Goal: Information Seeking & Learning: Learn about a topic

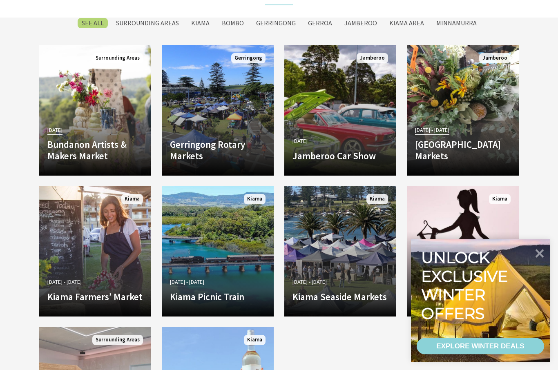
scroll to position [1347, 0]
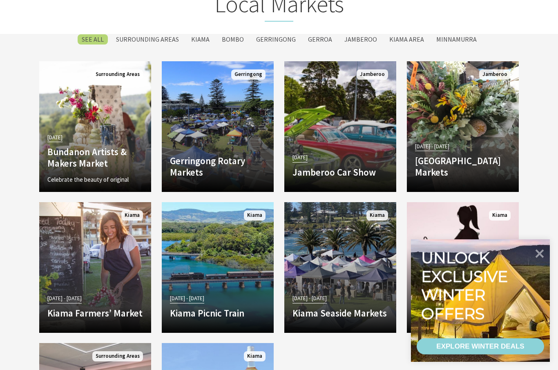
click at [63, 156] on h4 "Bundanon Artists & Makers Market" at bounding box center [95, 157] width 96 height 22
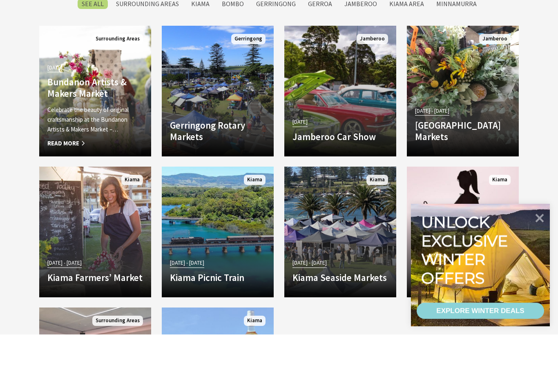
scroll to position [1443, 0]
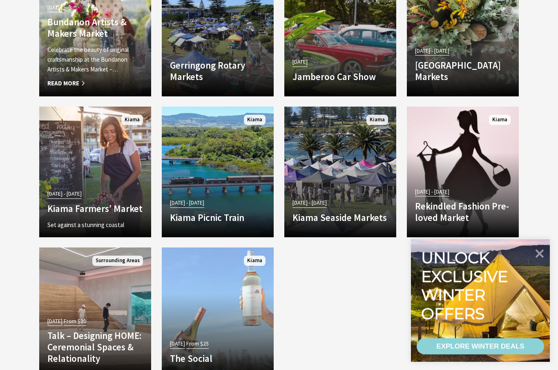
click at [77, 205] on h4 "Kiama Farmers’ Market" at bounding box center [95, 208] width 96 height 11
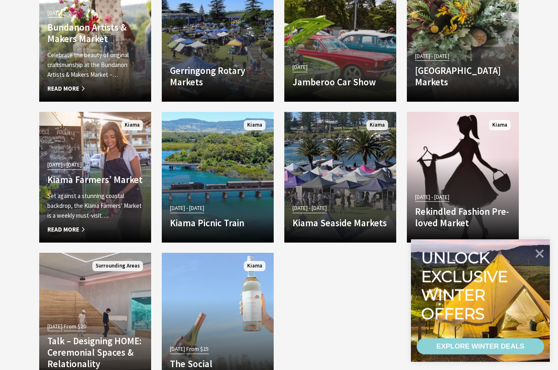
scroll to position [1405, 0]
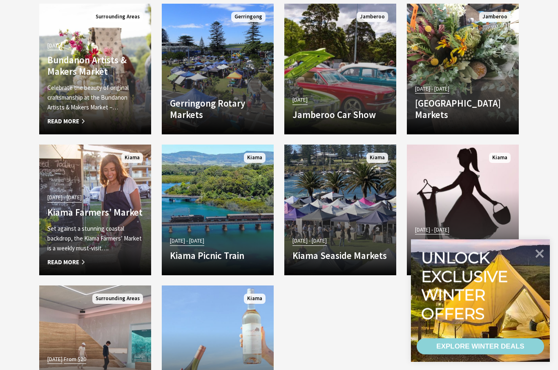
click at [63, 267] on span "Read More" at bounding box center [95, 262] width 96 height 10
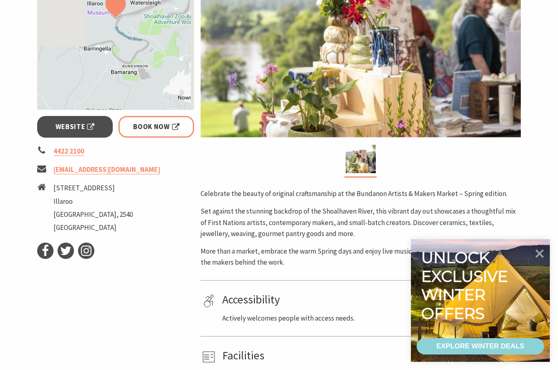
scroll to position [243, 0]
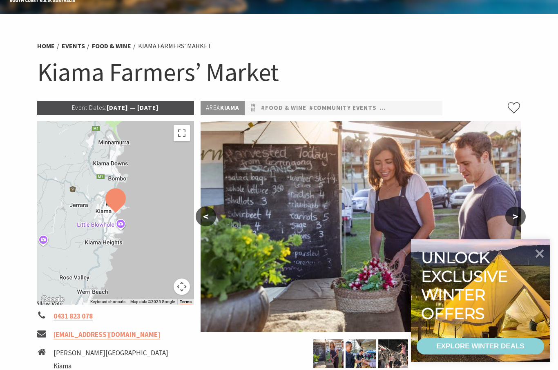
scroll to position [30, 0]
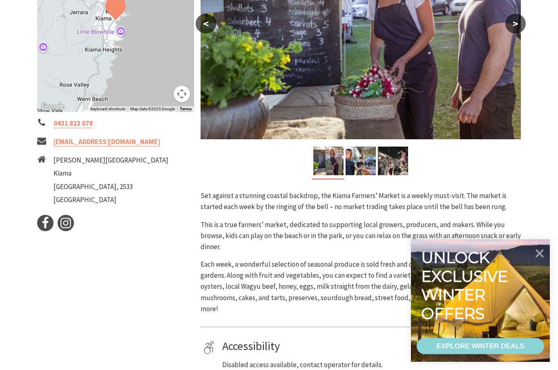
scroll to position [281, 0]
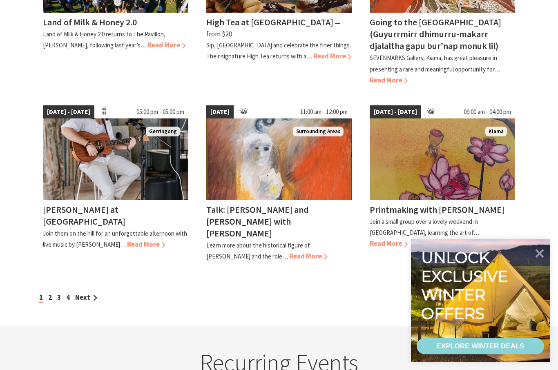
scroll to position [665, 0]
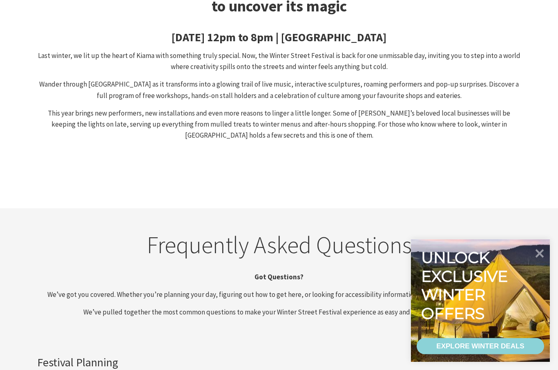
scroll to position [395, 0]
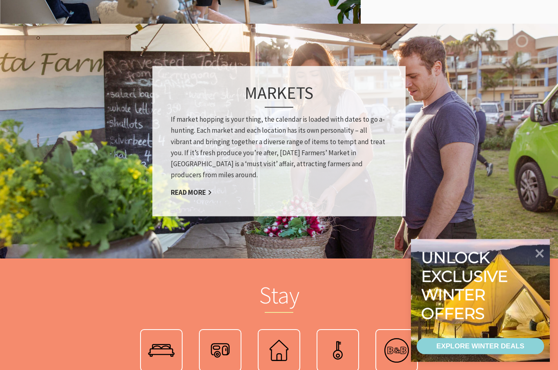
scroll to position [588, 0]
click at [179, 197] on link "Read More" at bounding box center [191, 192] width 41 height 9
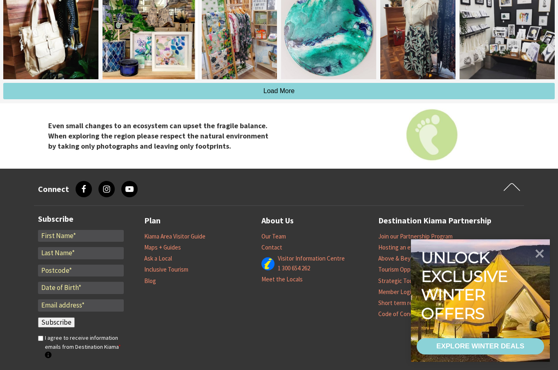
scroll to position [1339, 0]
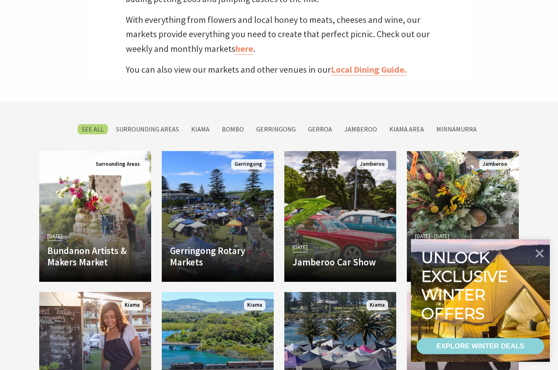
scroll to position [348, 0]
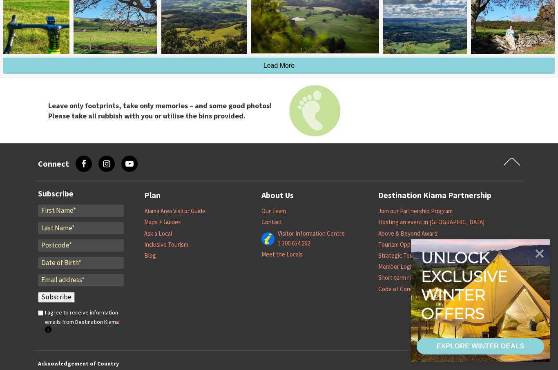
scroll to position [1362, 0]
